Goal: Task Accomplishment & Management: Use online tool/utility

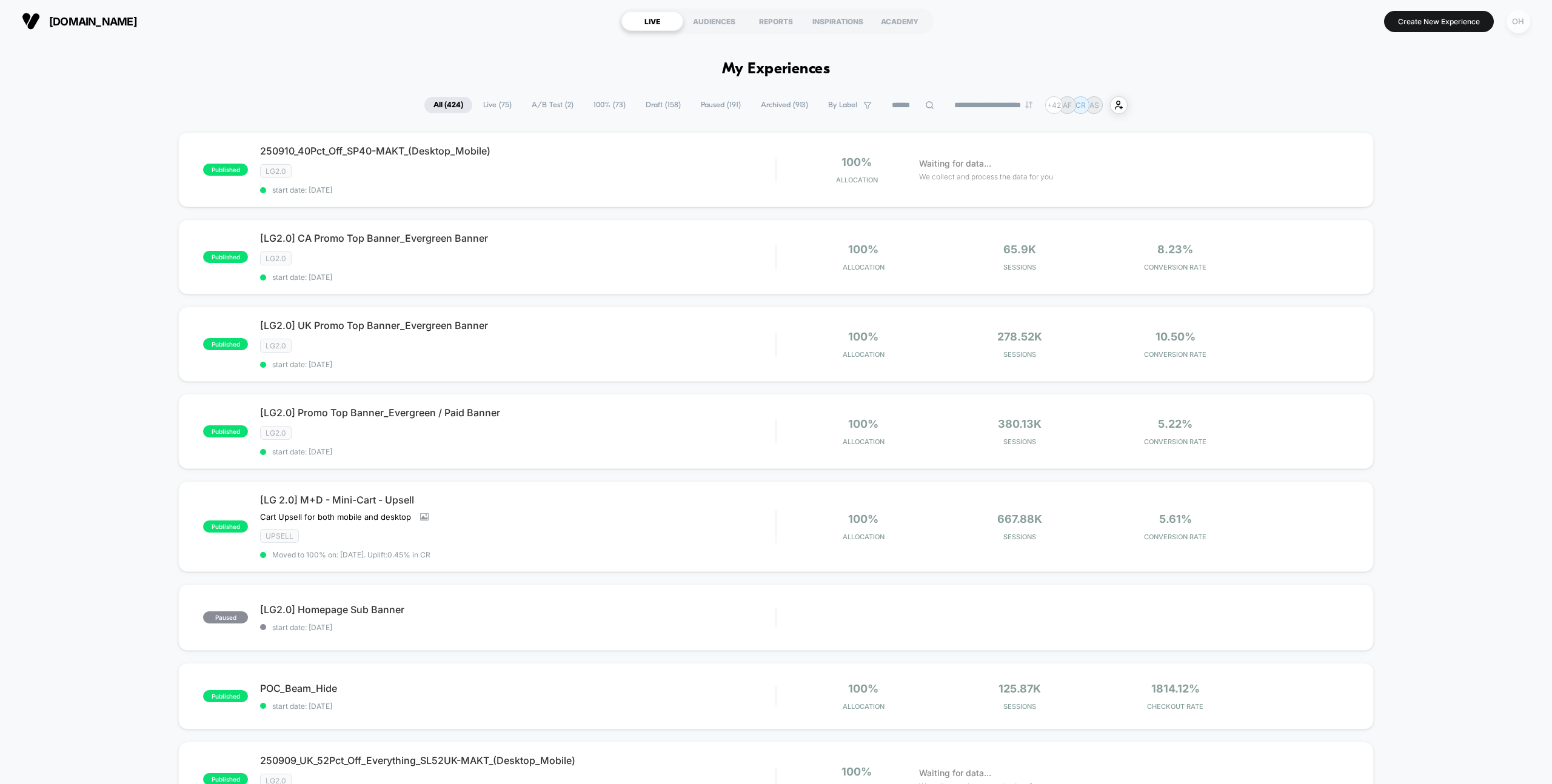
click at [1513, 23] on div "OH" at bounding box center [1518, 21] width 23 height 23
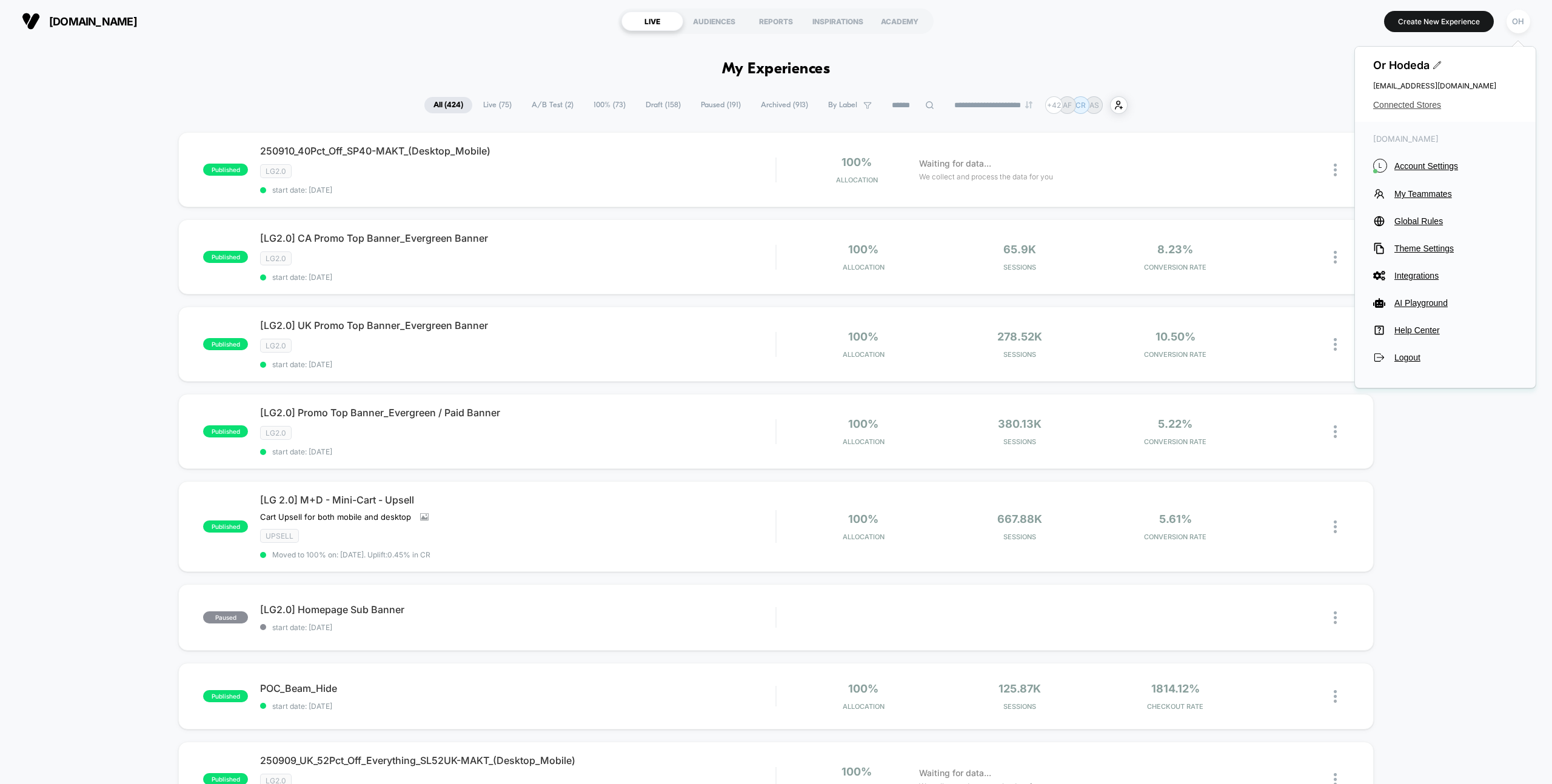
click at [1428, 100] on span "Connected Stores" at bounding box center [1445, 104] width 145 height 9
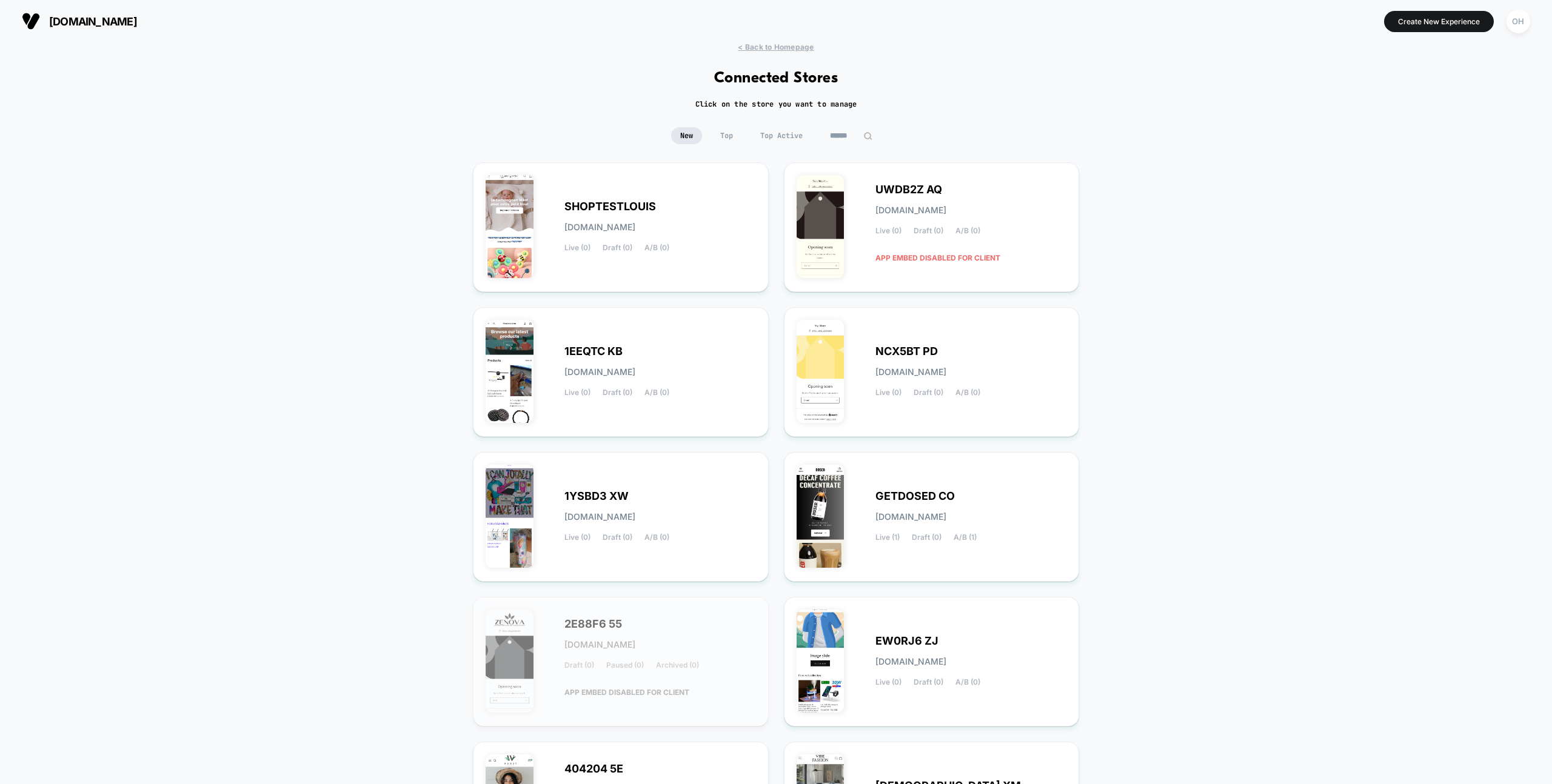
click at [869, 135] on img at bounding box center [868, 136] width 9 height 9
click at [849, 133] on input at bounding box center [851, 136] width 61 height 17
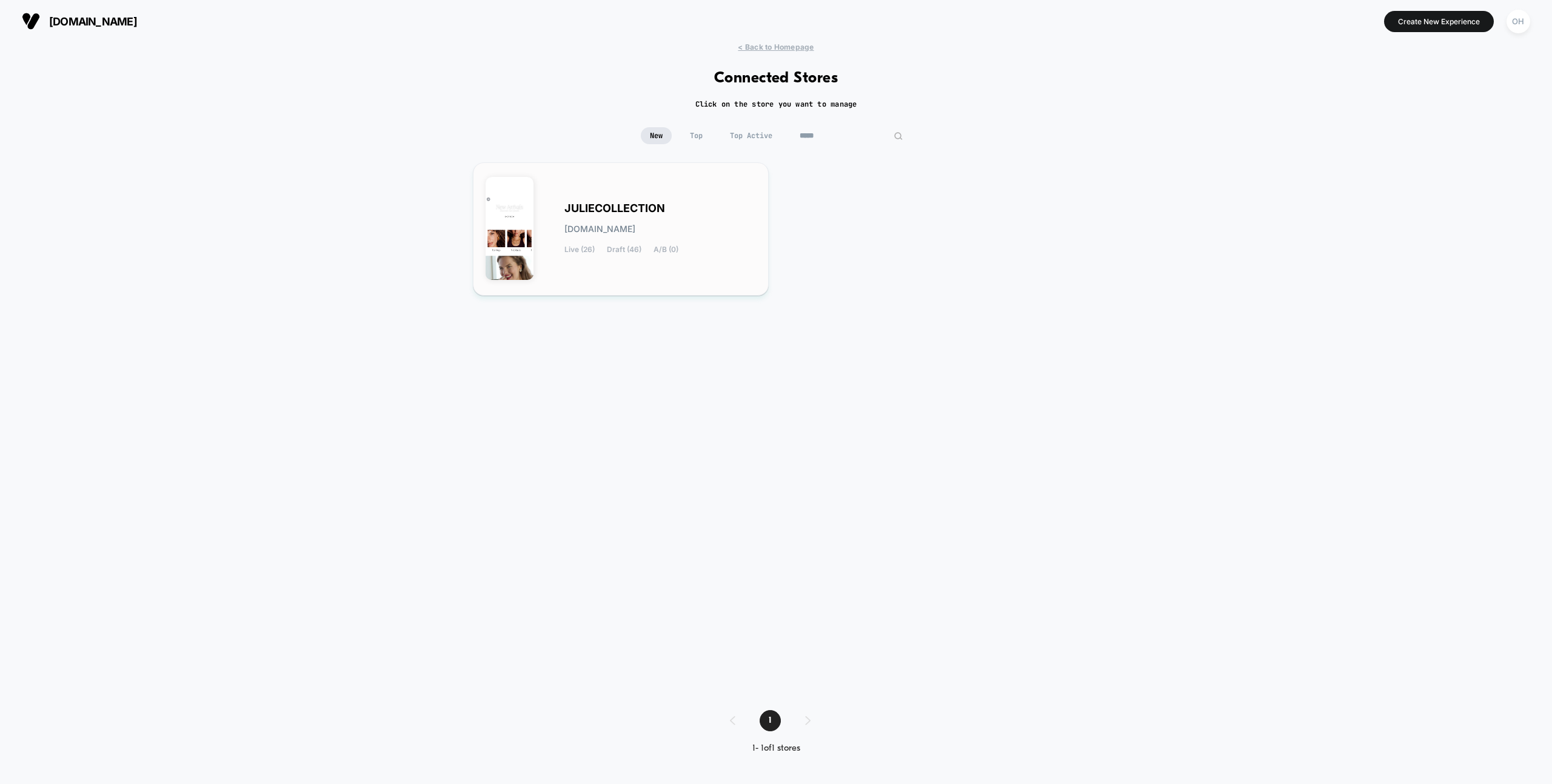
type input "*****"
click at [712, 233] on div "JULIECOLLECTION juliecollection.myshopify.com Live (26) Draft (46) A/B (0)" at bounding box center [660, 229] width 191 height 50
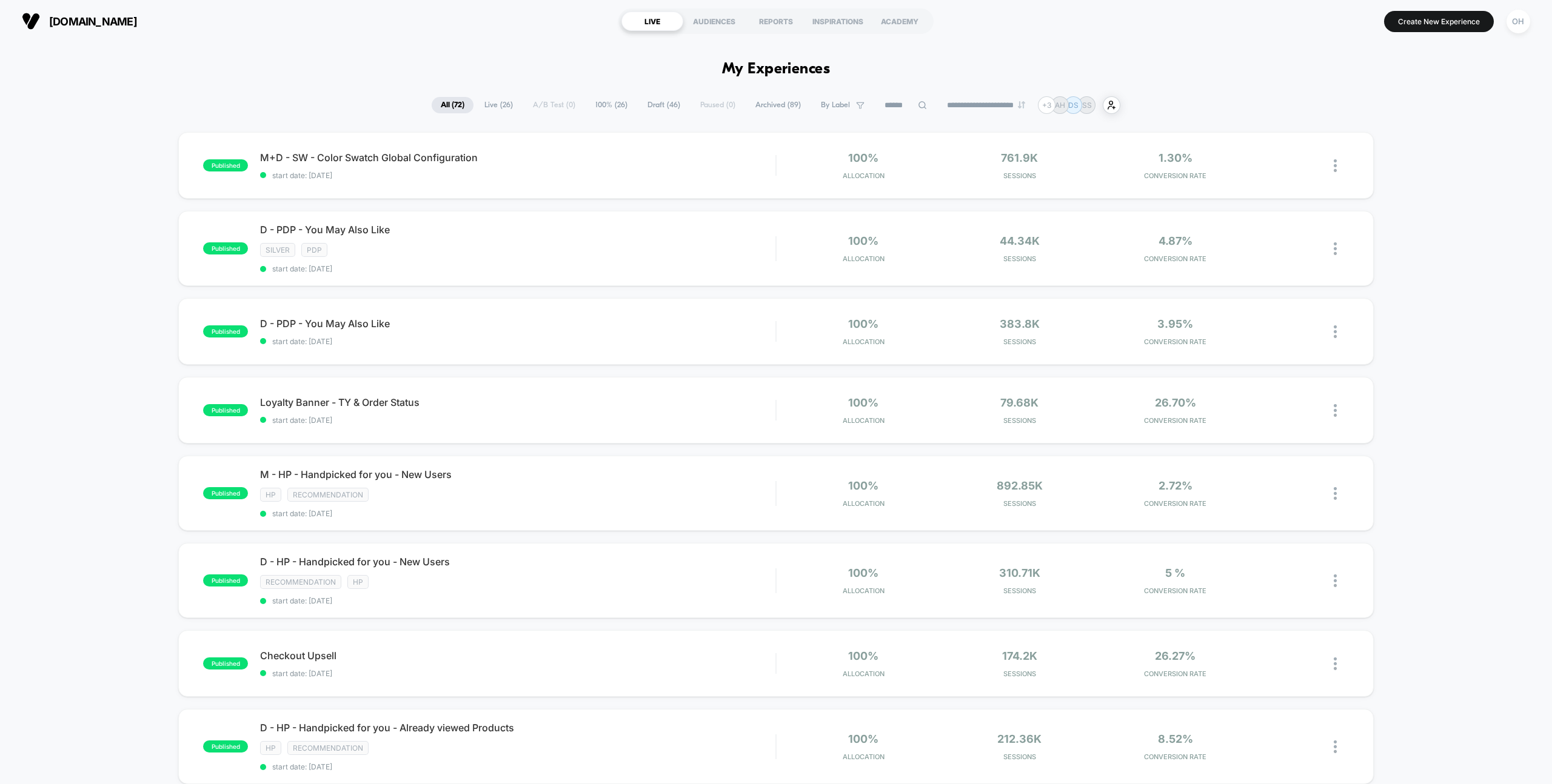
click at [1449, 31] on button "Create New Experience" at bounding box center [1439, 21] width 110 height 21
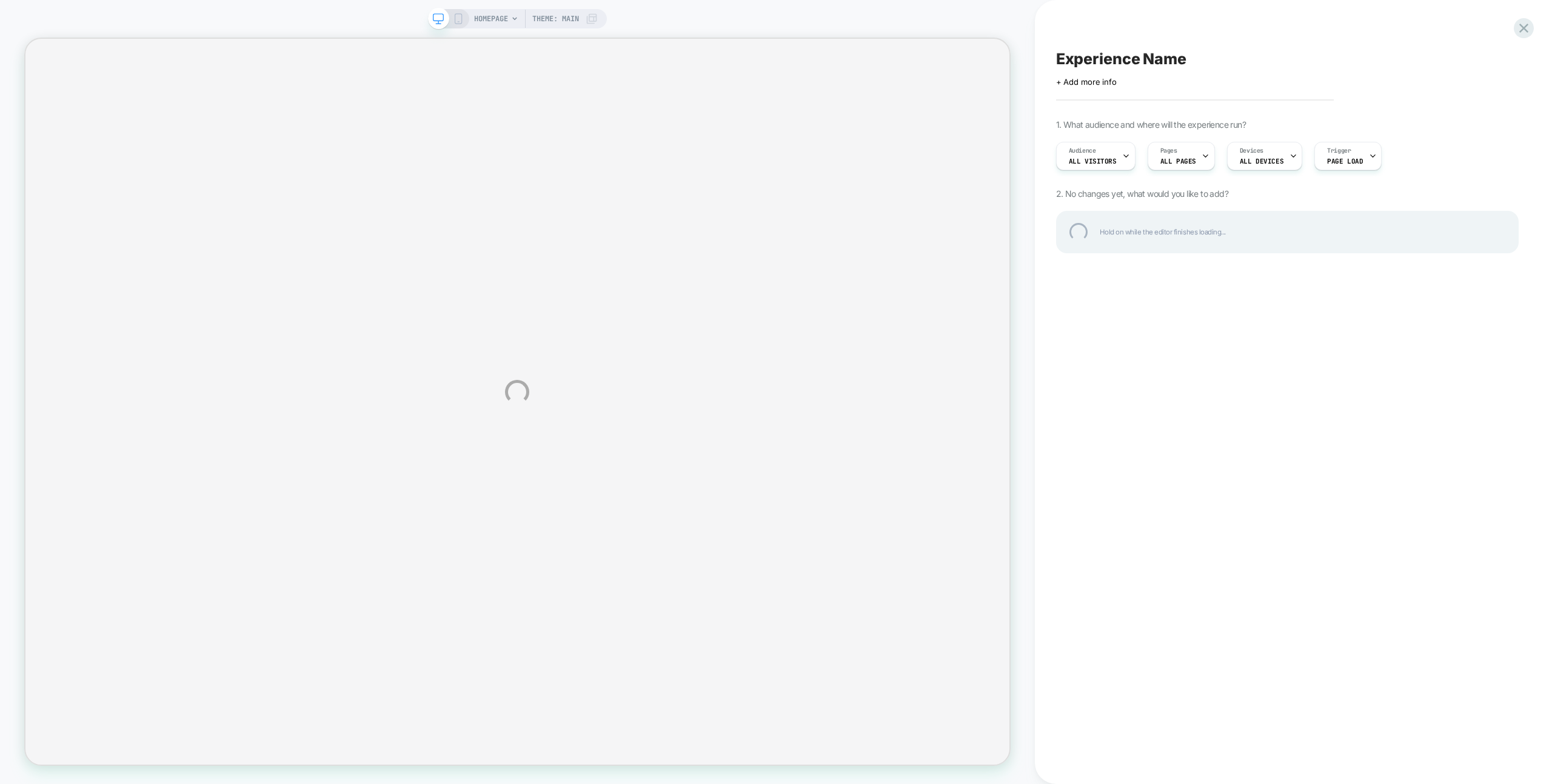
click at [1319, 23] on div "HOMEPAGE Theme: MAIN Experience Name Click to edit experience details + Add mor…" at bounding box center [776, 392] width 1552 height 784
click at [1327, 22] on div "HOMEPAGE Theme: MAIN Experience Name Click to edit experience details + Add mor…" at bounding box center [776, 392] width 1552 height 784
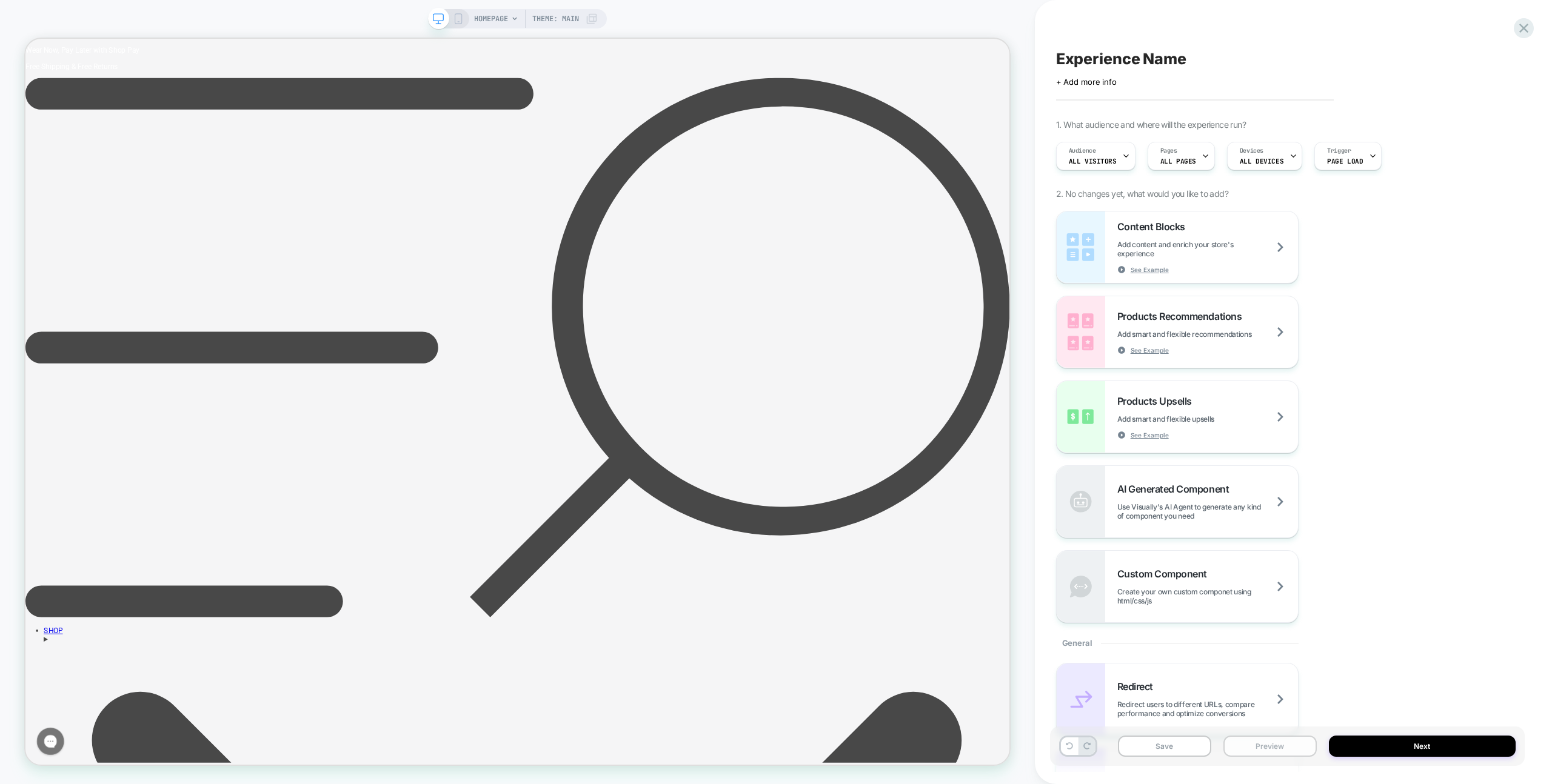
drag, startPoint x: 1278, startPoint y: 750, endPoint x: 1277, endPoint y: 742, distance: 8.1
click at [1277, 750] on button "Preview" at bounding box center [1270, 747] width 93 height 21
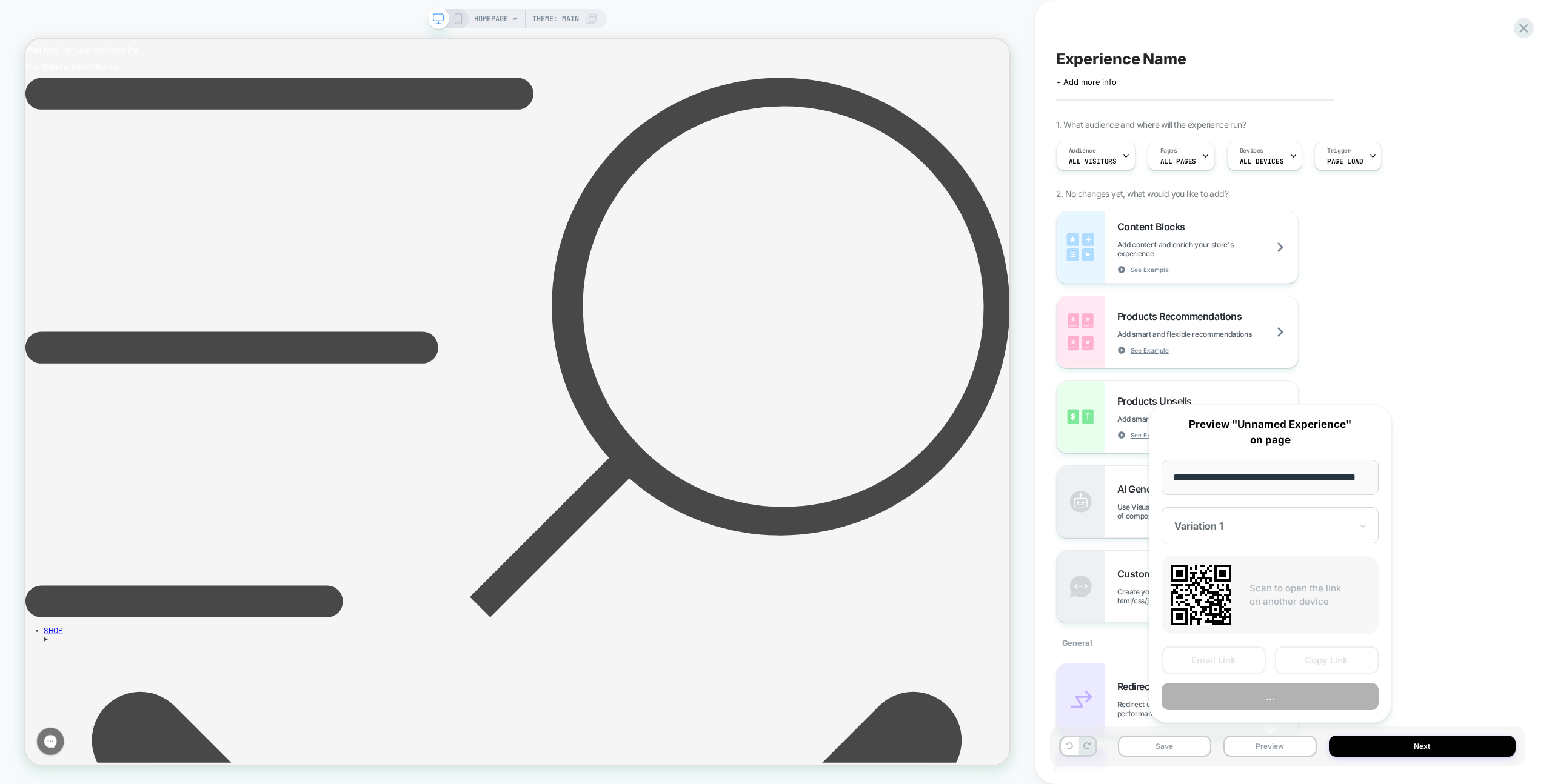
scroll to position [0, 29]
click at [1276, 705] on button "Preview" at bounding box center [1270, 697] width 217 height 27
